Goal: Navigation & Orientation: Find specific page/section

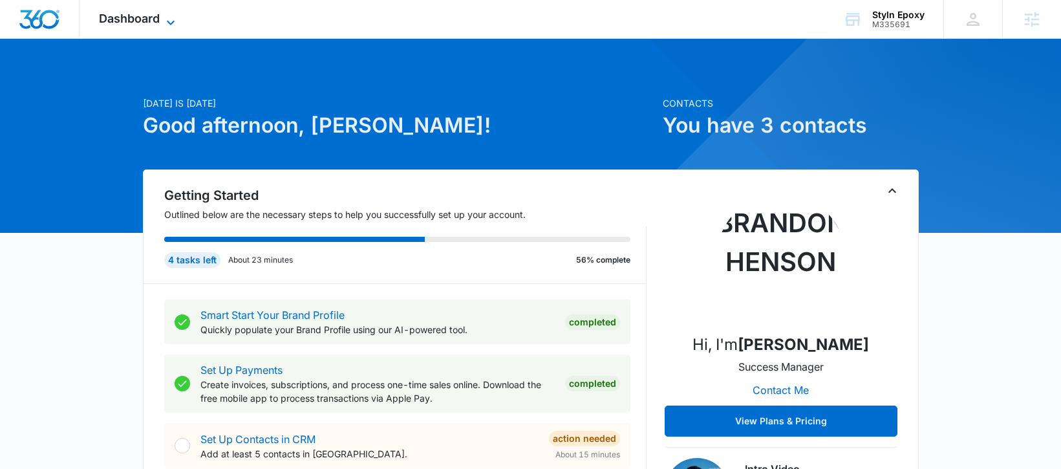
click at [119, 12] on span "Dashboard" at bounding box center [129, 19] width 61 height 14
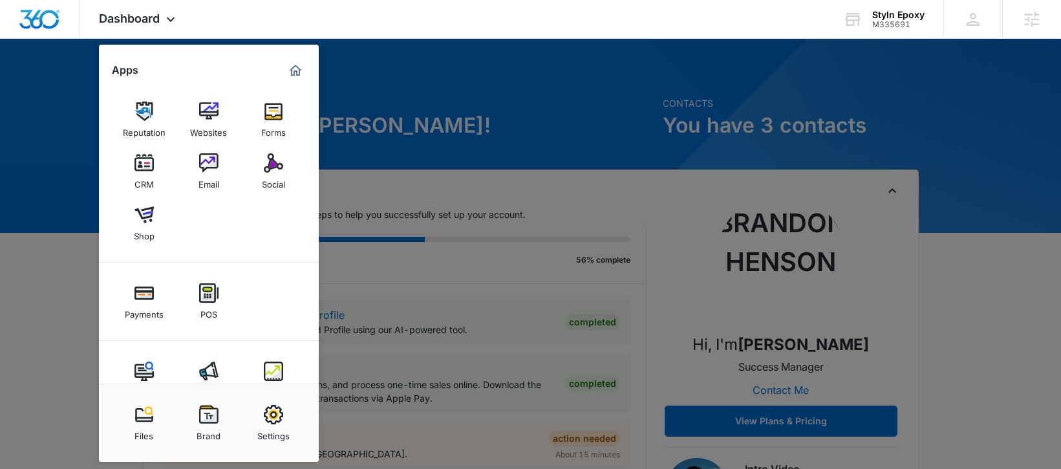
click at [209, 367] on img at bounding box center [208, 370] width 19 height 19
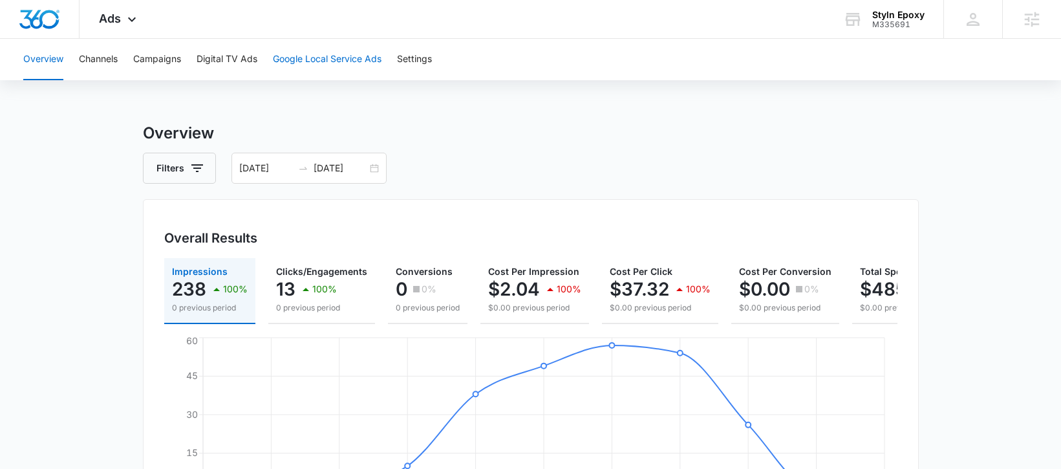
click at [326, 56] on button "Google Local Service Ads" at bounding box center [327, 59] width 109 height 41
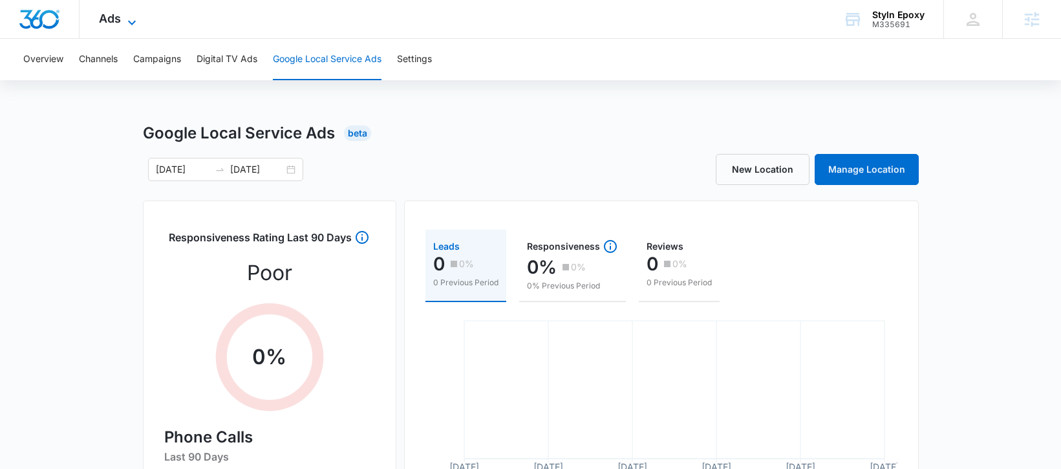
click at [100, 21] on span "Ads" at bounding box center [110, 19] width 22 height 14
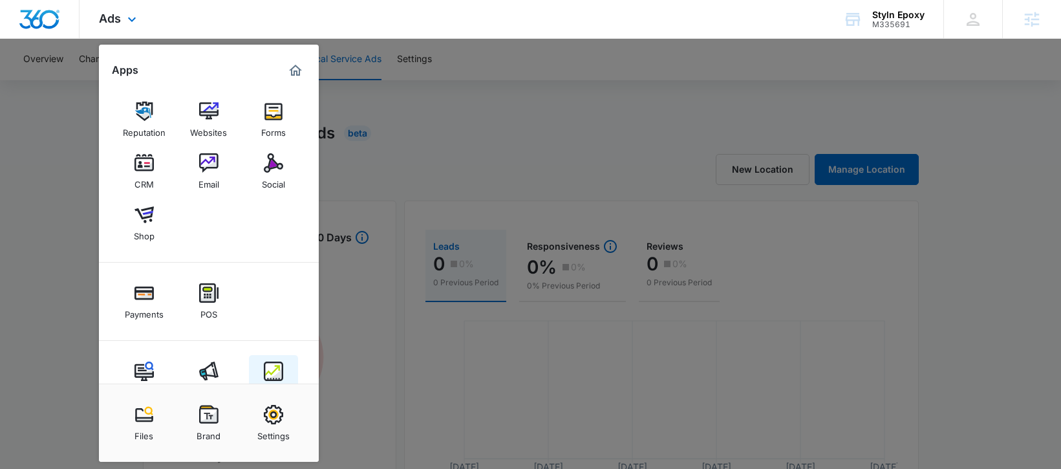
click at [272, 378] on img at bounding box center [273, 370] width 19 height 19
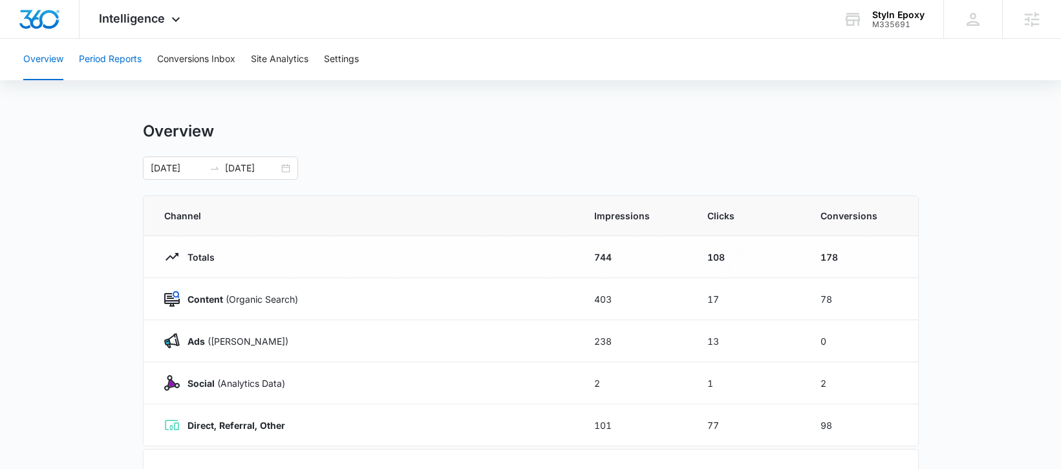
click at [111, 57] on button "Period Reports" at bounding box center [110, 59] width 63 height 41
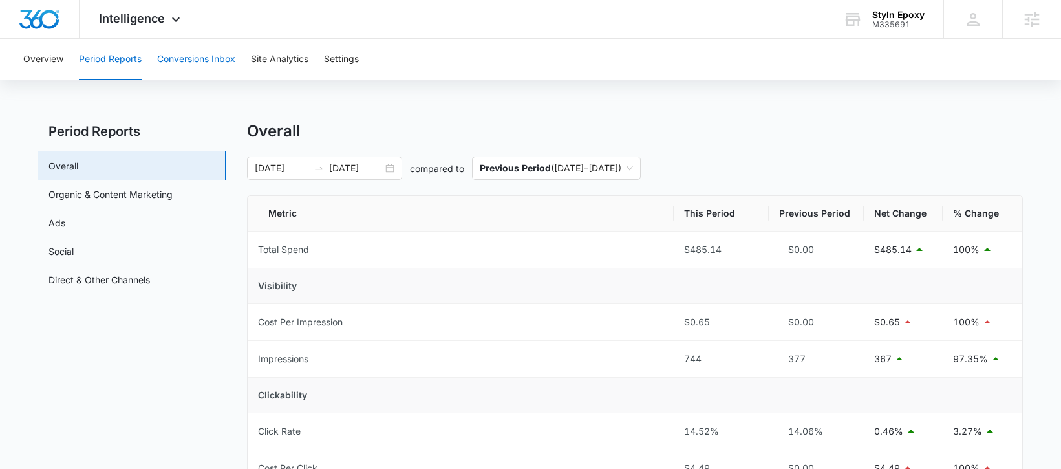
click at [192, 61] on button "Conversions Inbox" at bounding box center [196, 59] width 78 height 41
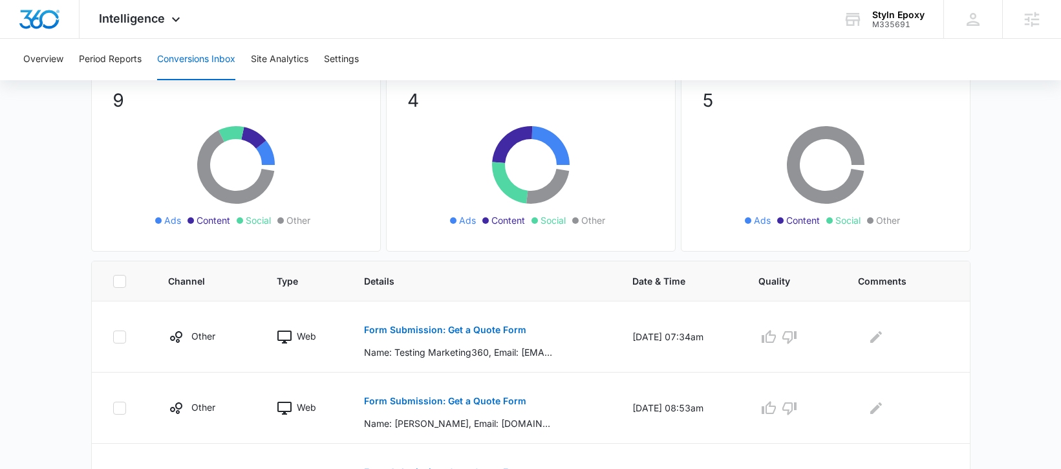
scroll to position [279, 0]
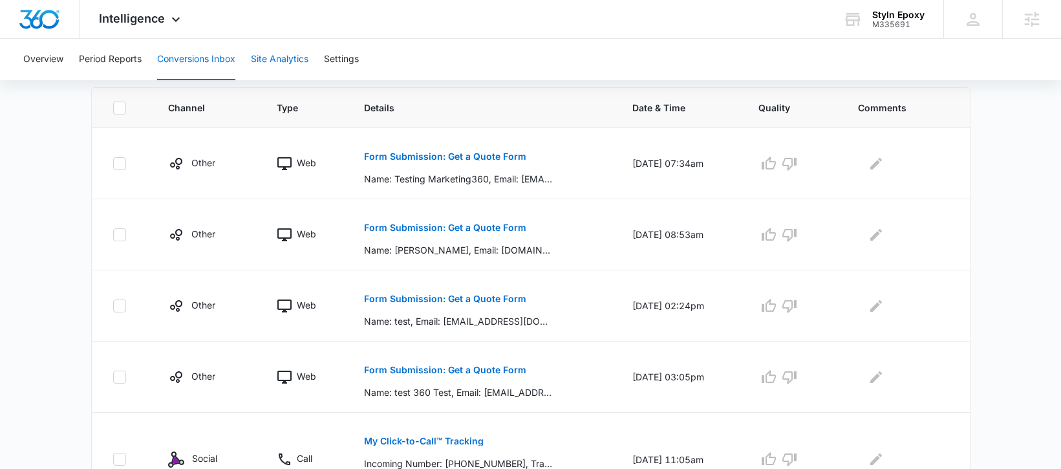
click at [292, 65] on button "Site Analytics" at bounding box center [280, 59] width 58 height 41
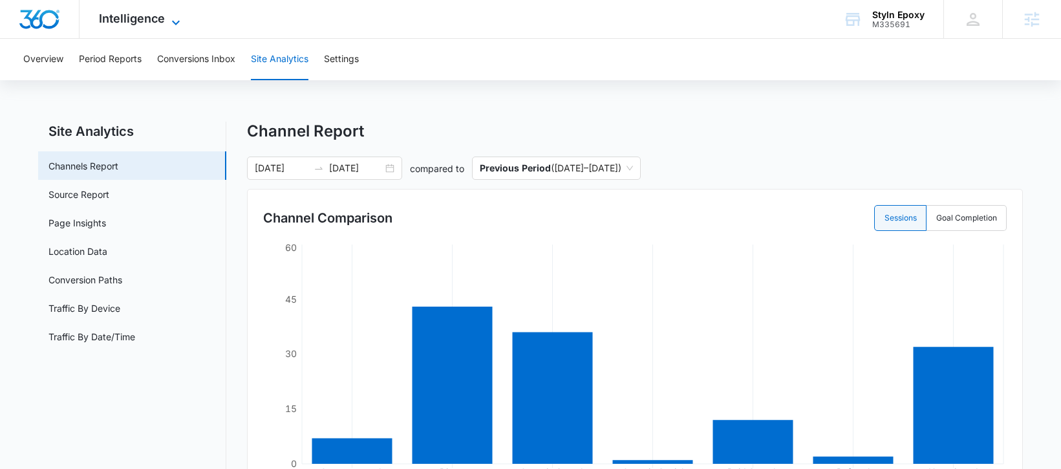
click at [127, 17] on span "Intelligence" at bounding box center [132, 19] width 66 height 14
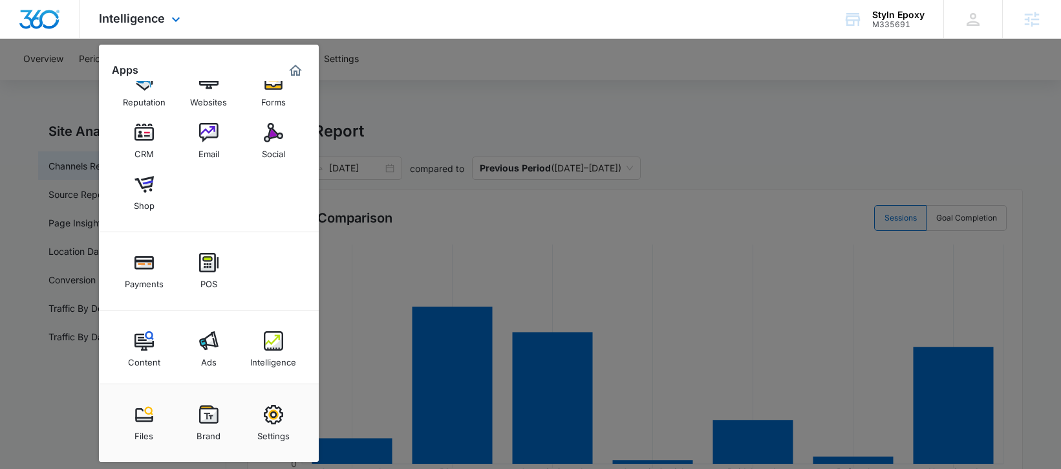
scroll to position [36, 0]
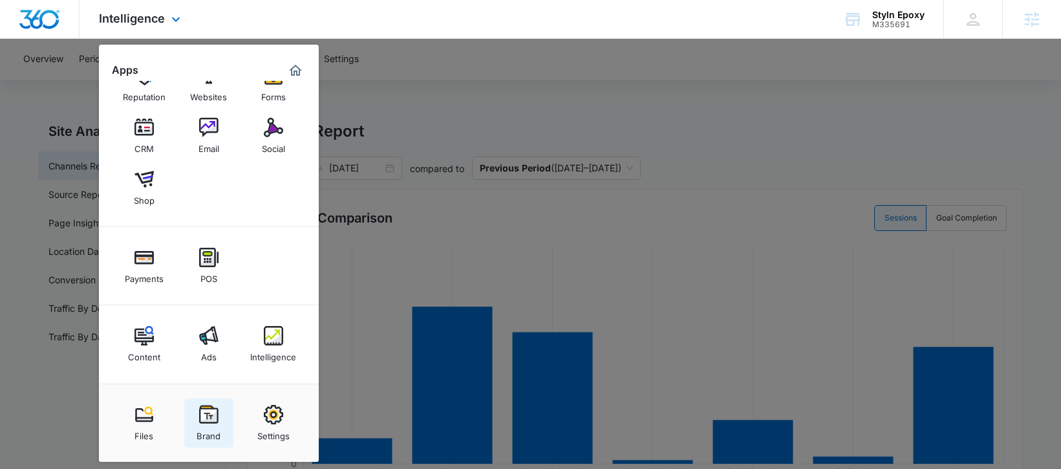
click at [212, 426] on div "Brand" at bounding box center [209, 432] width 24 height 17
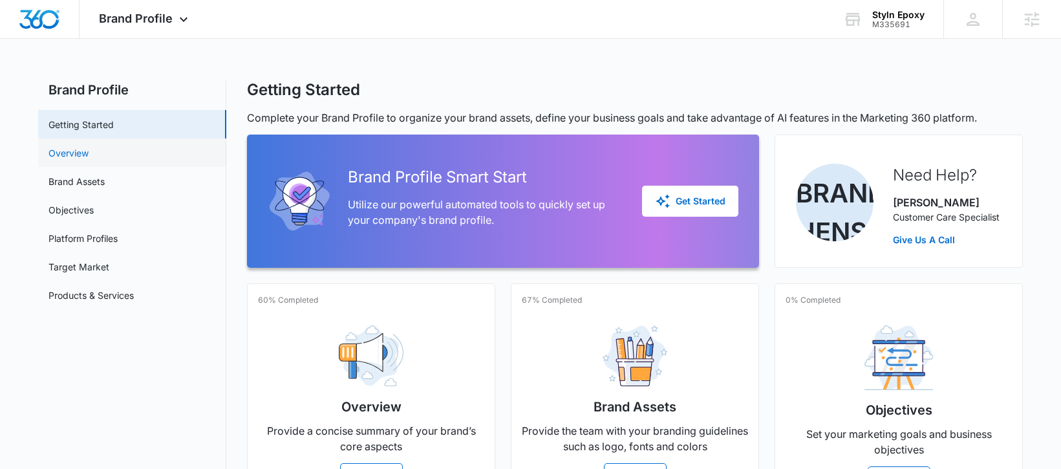
click at [67, 150] on link "Overview" at bounding box center [68, 153] width 40 height 14
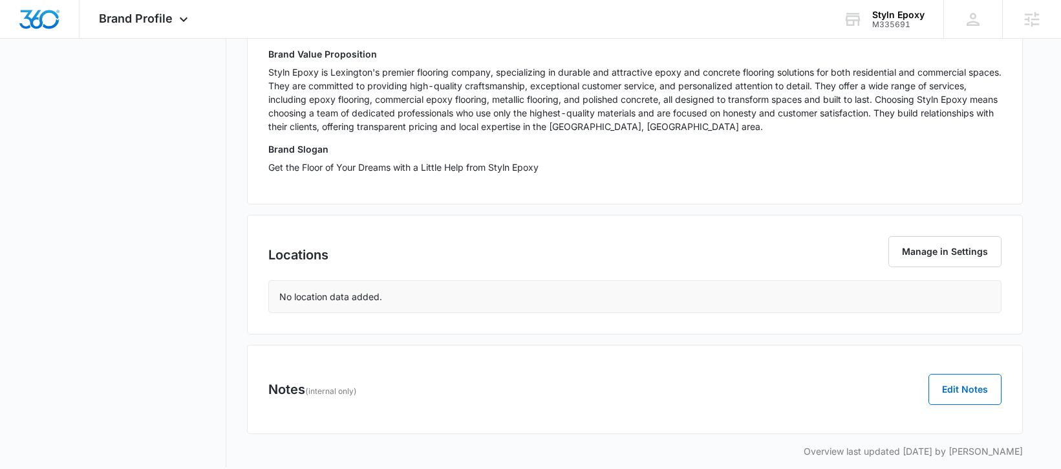
scroll to position [447, 0]
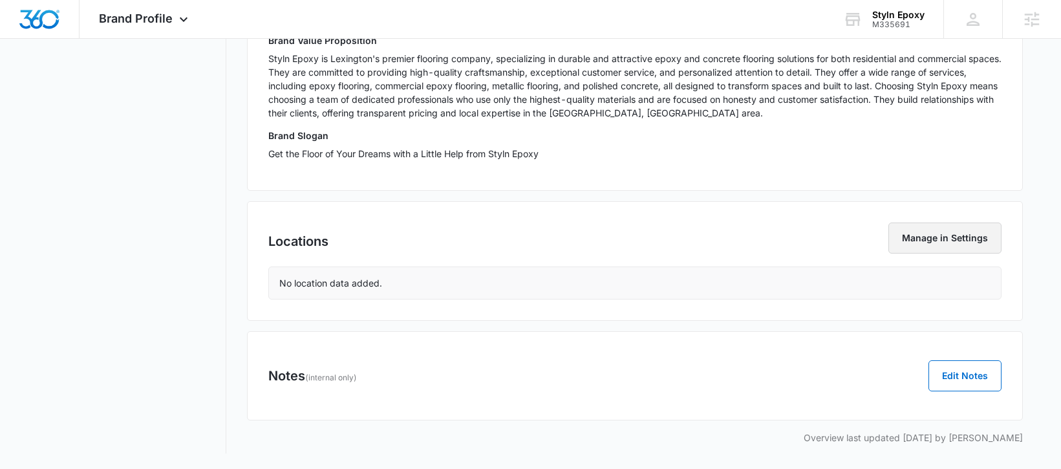
click at [948, 237] on button "Manage in Settings" at bounding box center [944, 237] width 113 height 31
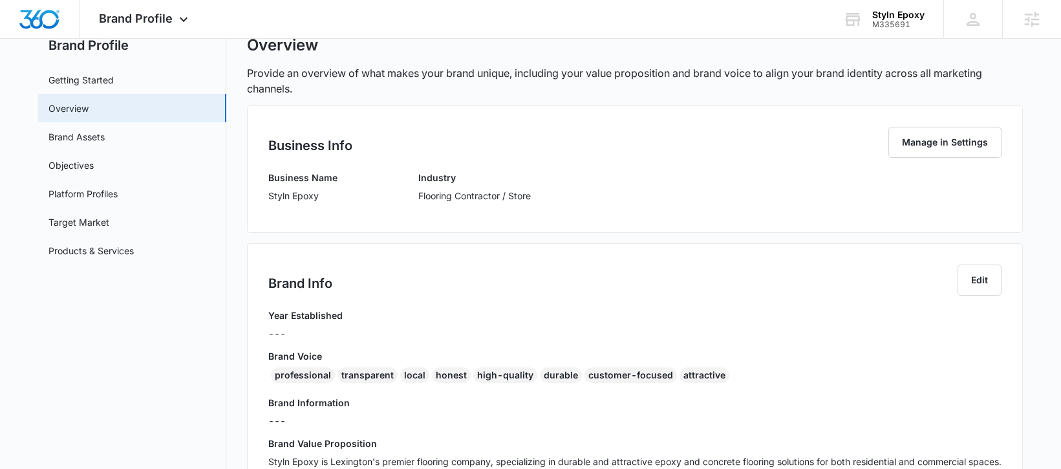
scroll to position [36, 0]
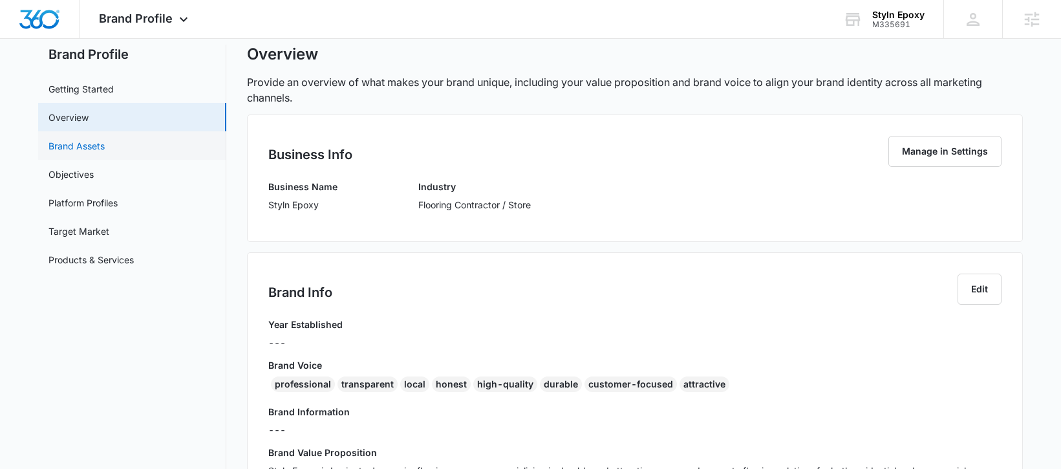
click at [89, 149] on link "Brand Assets" at bounding box center [76, 146] width 56 height 14
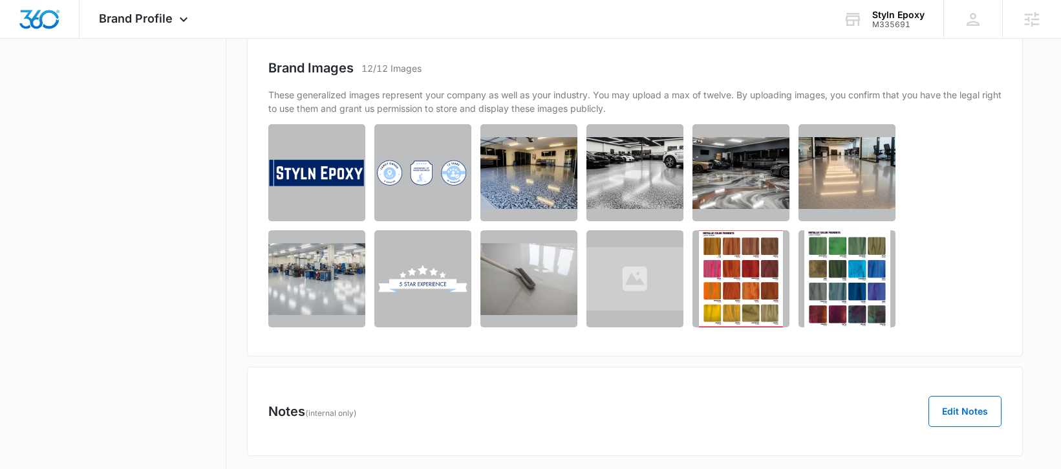
scroll to position [625, 0]
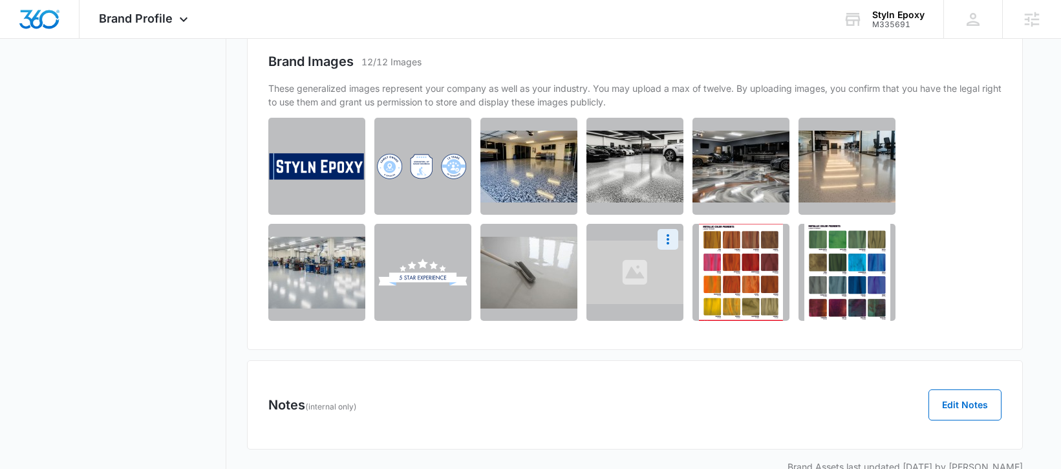
click at [630, 282] on img at bounding box center [634, 271] width 97 height 63
click at [665, 243] on icon "More" at bounding box center [668, 239] width 16 height 16
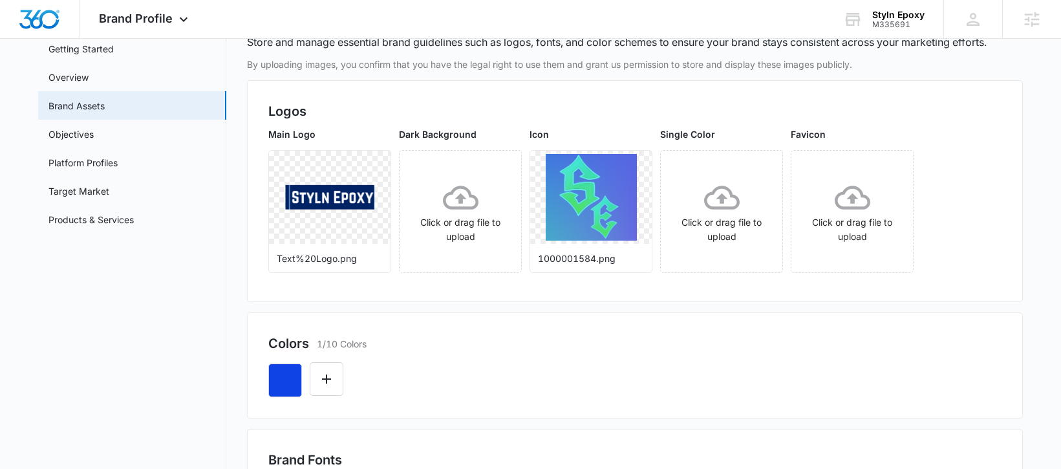
scroll to position [56, 0]
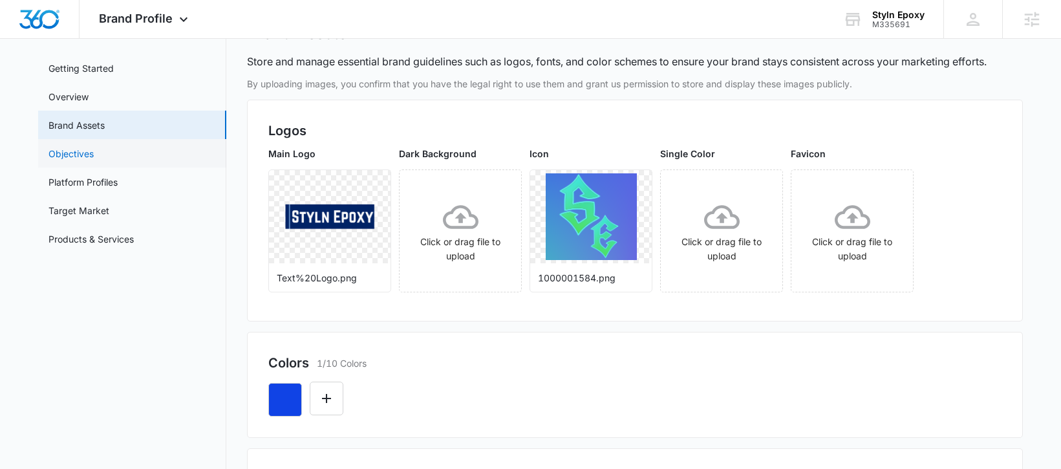
click at [71, 153] on link "Objectives" at bounding box center [70, 154] width 45 height 14
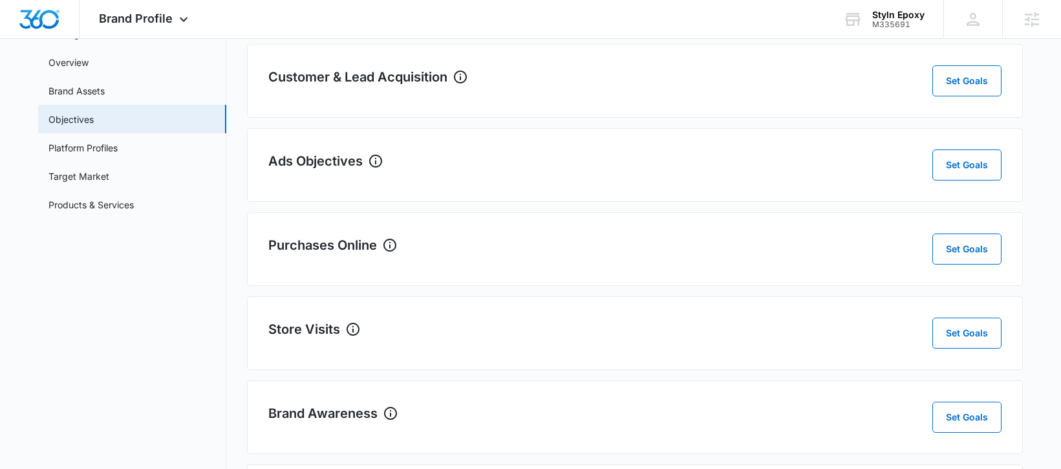
scroll to position [90, 0]
click at [100, 155] on link "Platform Profiles" at bounding box center [82, 149] width 69 height 14
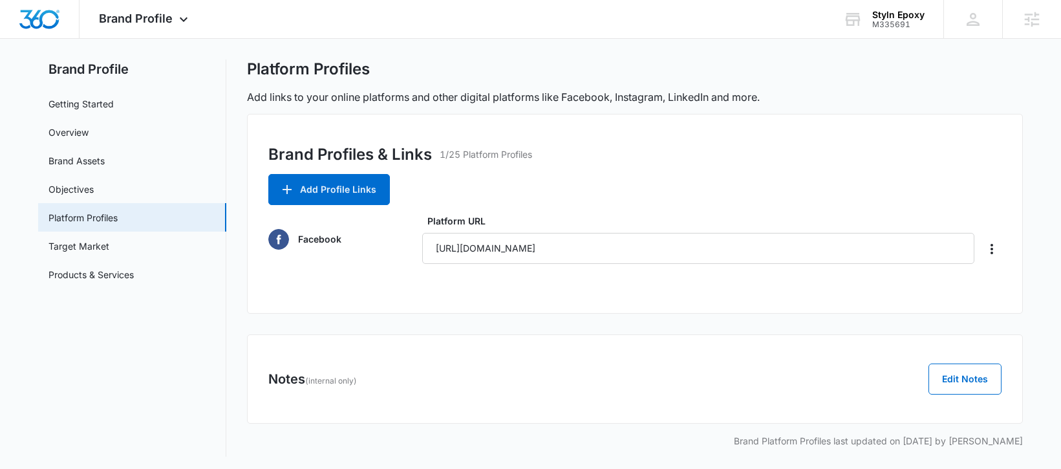
scroll to position [24, 0]
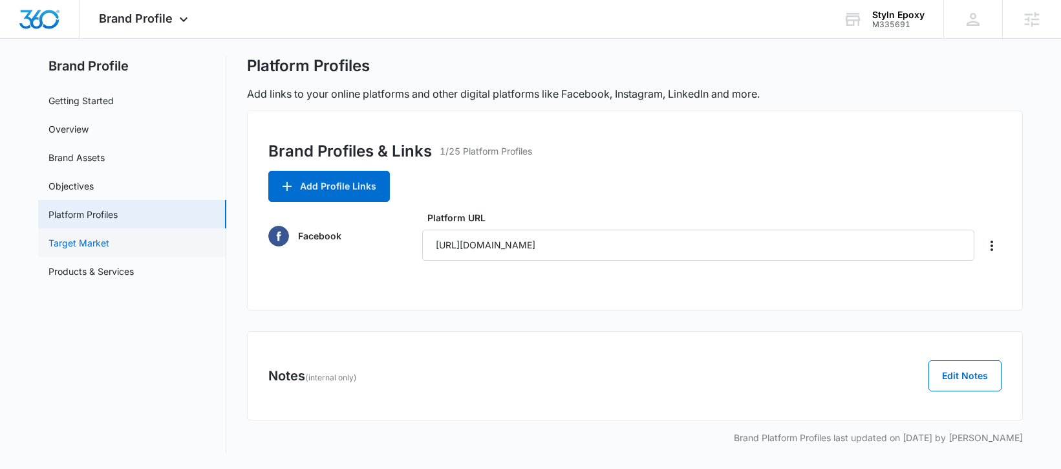
click at [109, 246] on link "Target Market" at bounding box center [78, 243] width 61 height 14
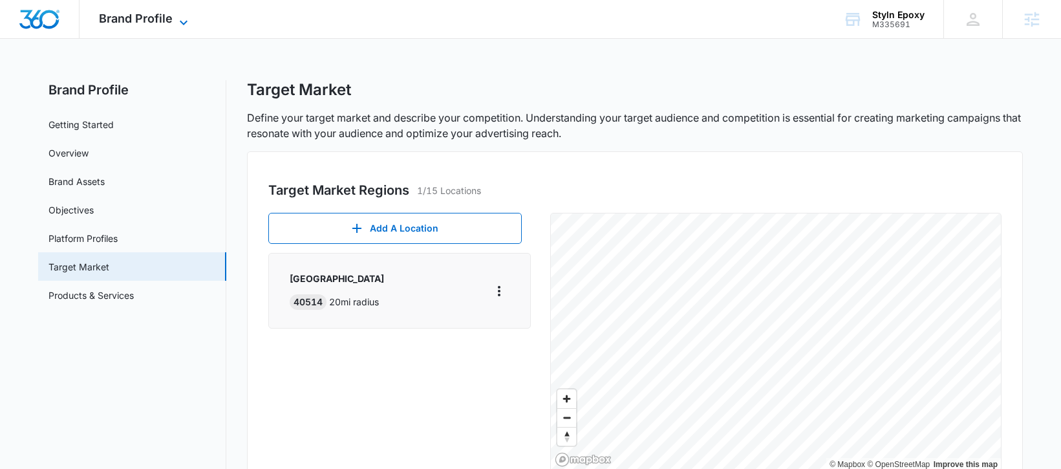
click at [140, 17] on span "Brand Profile" at bounding box center [136, 19] width 74 height 14
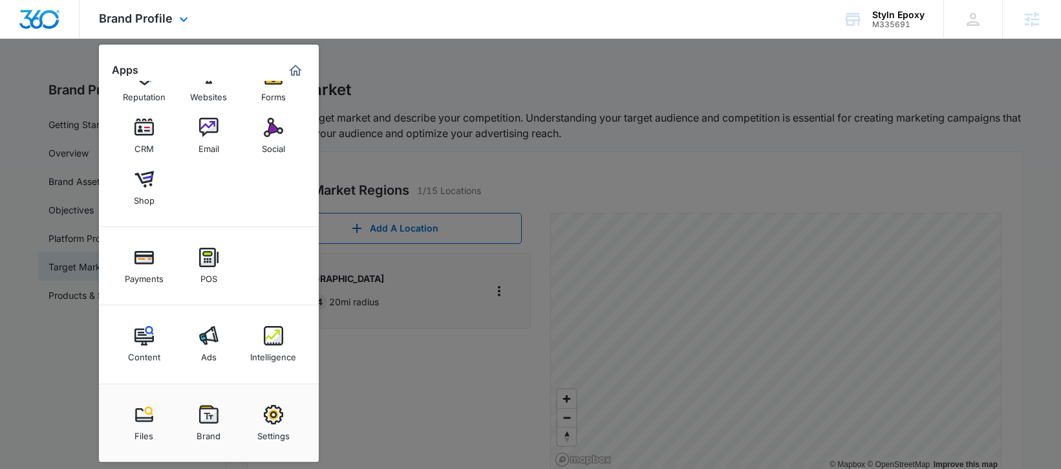
click at [19, 20] on img "Dashboard" at bounding box center [39, 19] width 41 height 19
